Goal: Task Accomplishment & Management: Manage account settings

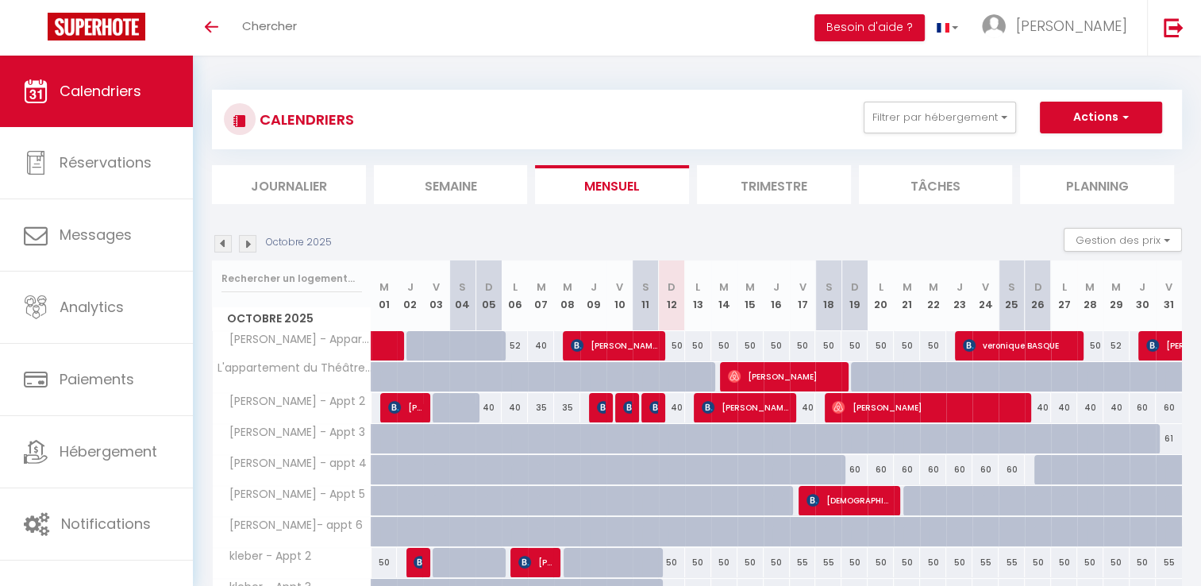
click at [678, 345] on div "50" at bounding box center [672, 345] width 26 height 29
type input "50"
type input "Dim 12 Octobre 2025"
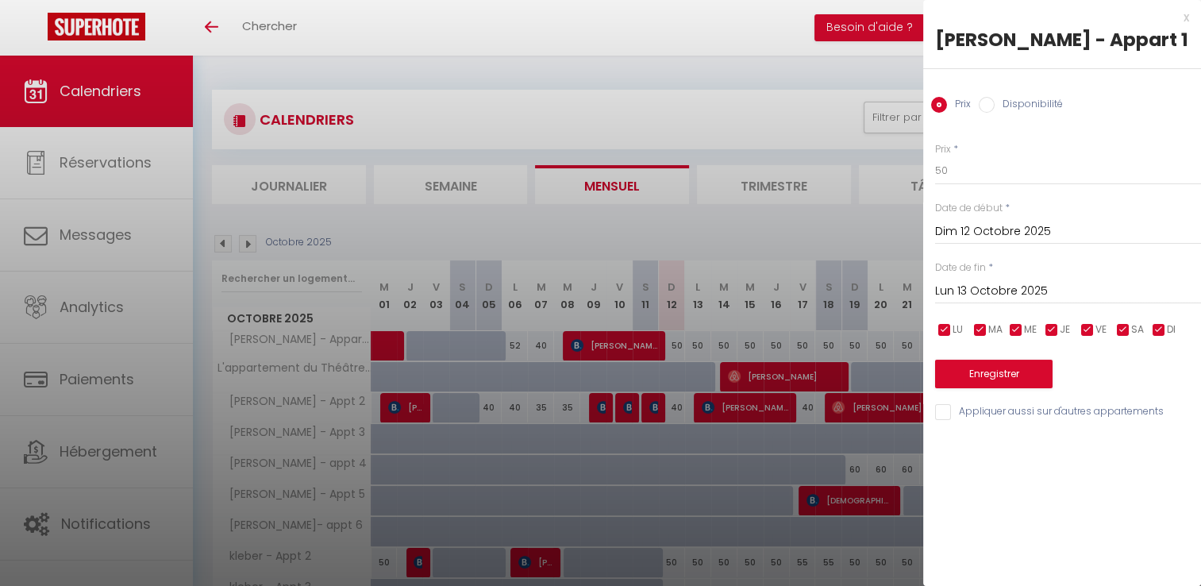
click at [1038, 291] on input "Lun 13 Octobre 2025" at bounding box center [1068, 291] width 266 height 21
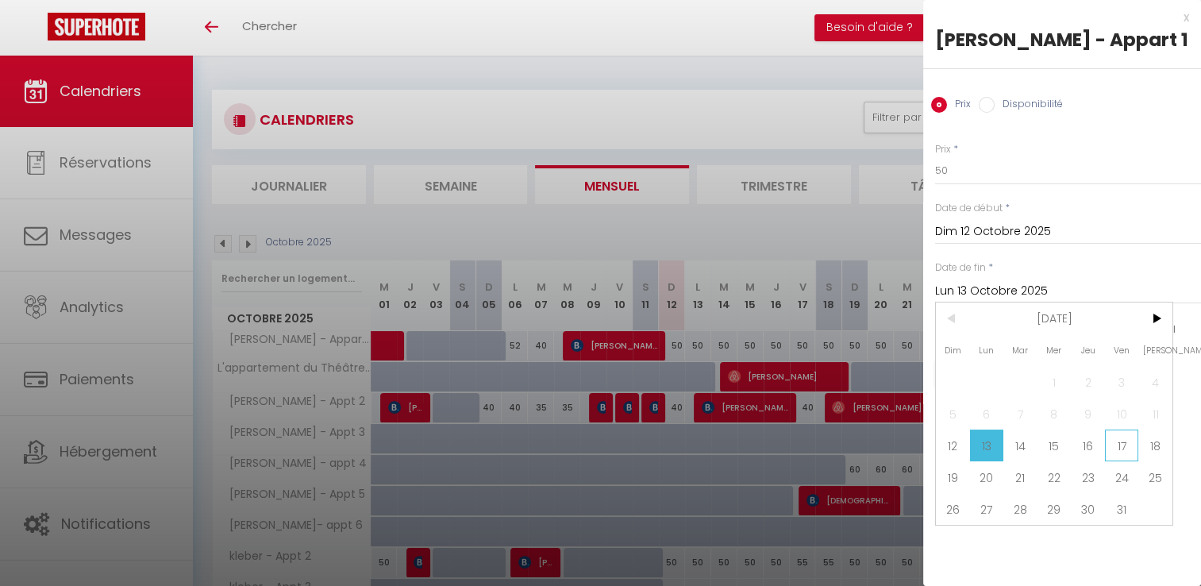
click at [1122, 445] on span "17" at bounding box center [1122, 446] width 34 height 32
type input "Ven 17 Octobre 2025"
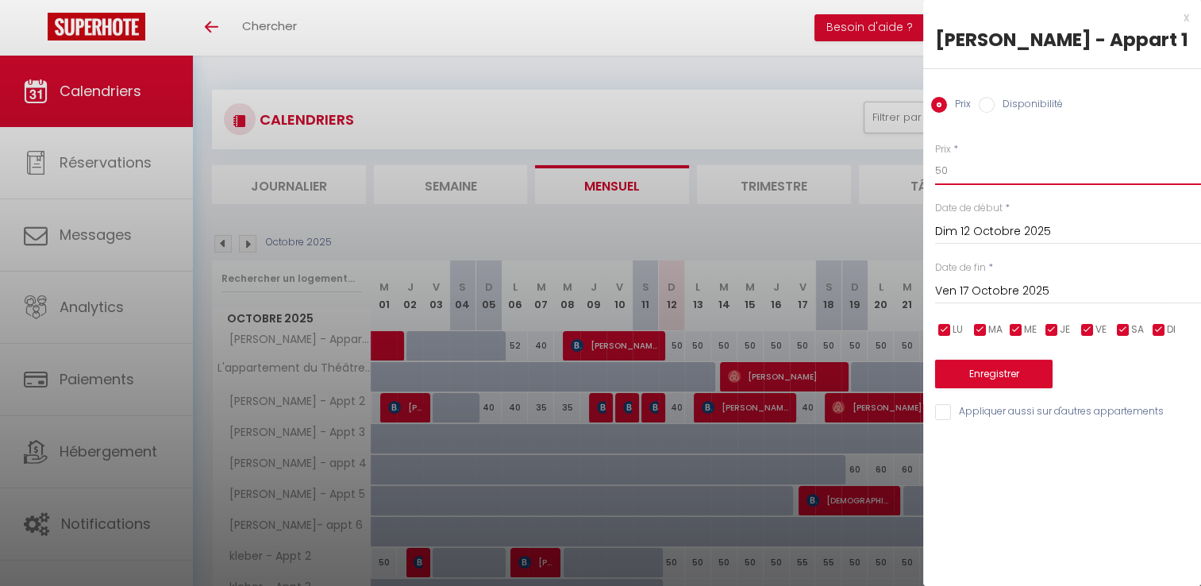
click at [957, 170] on input "50" at bounding box center [1068, 170] width 266 height 29
type input "40"
click at [986, 372] on button "Enregistrer" at bounding box center [994, 374] width 118 height 29
